Goal: Information Seeking & Learning: Learn about a topic

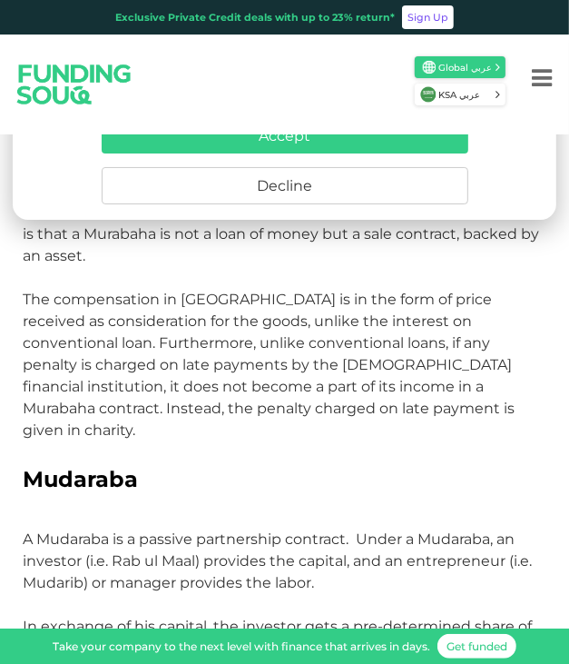
scroll to position [1907, 0]
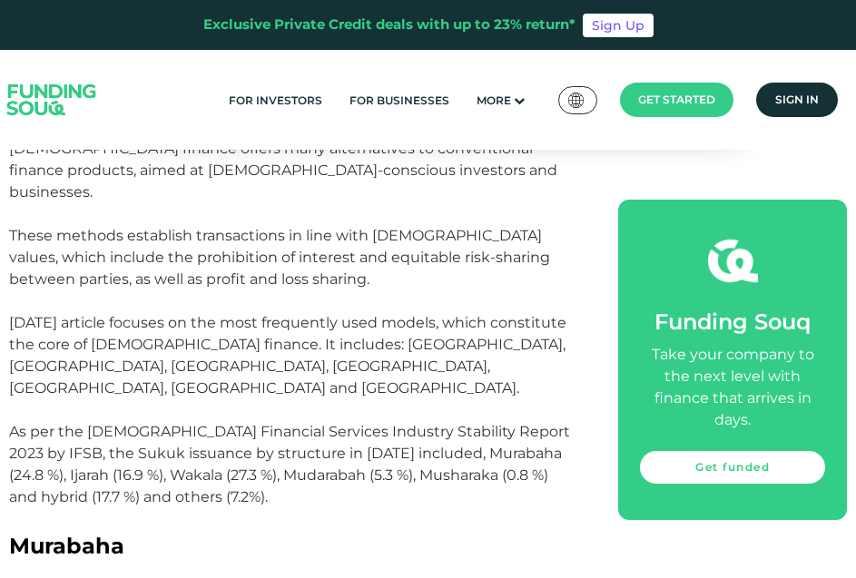
scroll to position [852, 0]
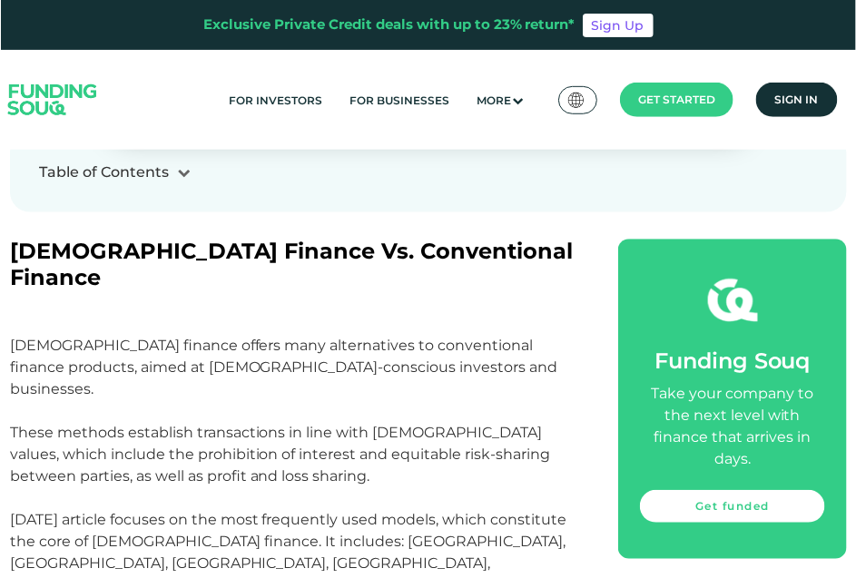
scroll to position [662, 0]
